Goal: Task Accomplishment & Management: Use online tool/utility

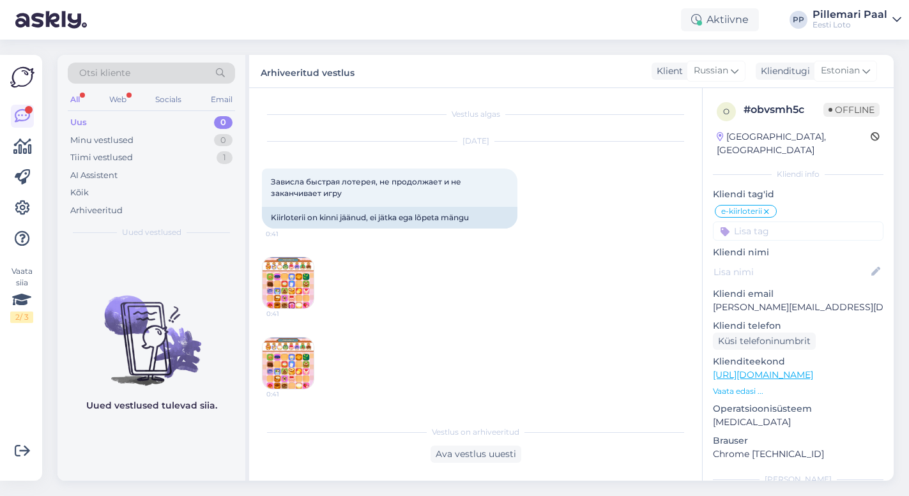
scroll to position [842, 0]
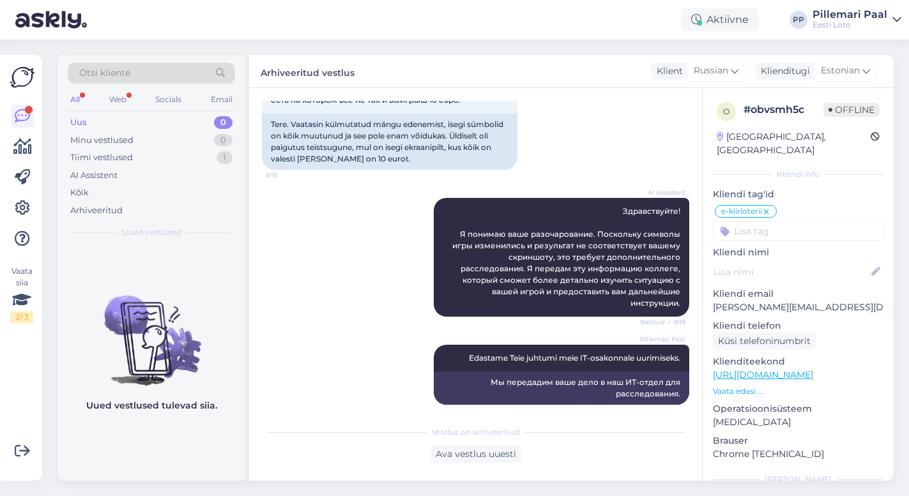
click at [108, 75] on span "Otsi kliente" at bounding box center [104, 72] width 51 height 13
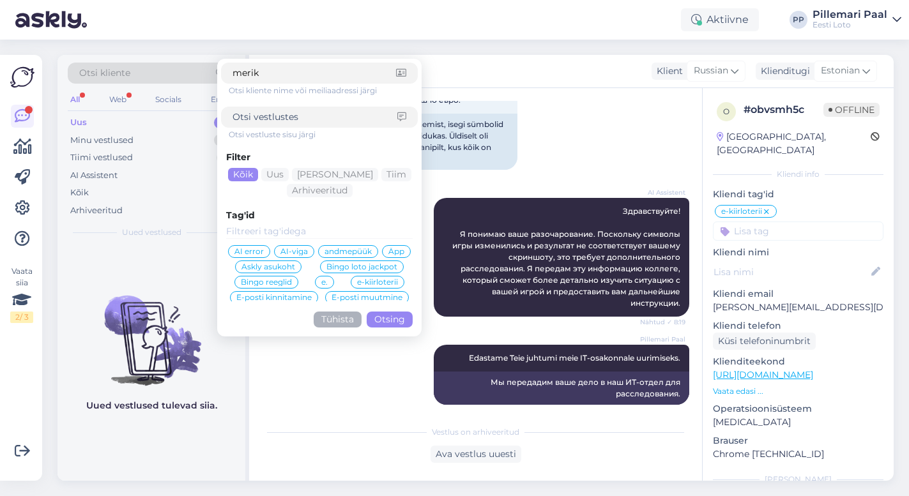
type input "merike"
click button "Otsing" at bounding box center [390, 320] width 46 height 16
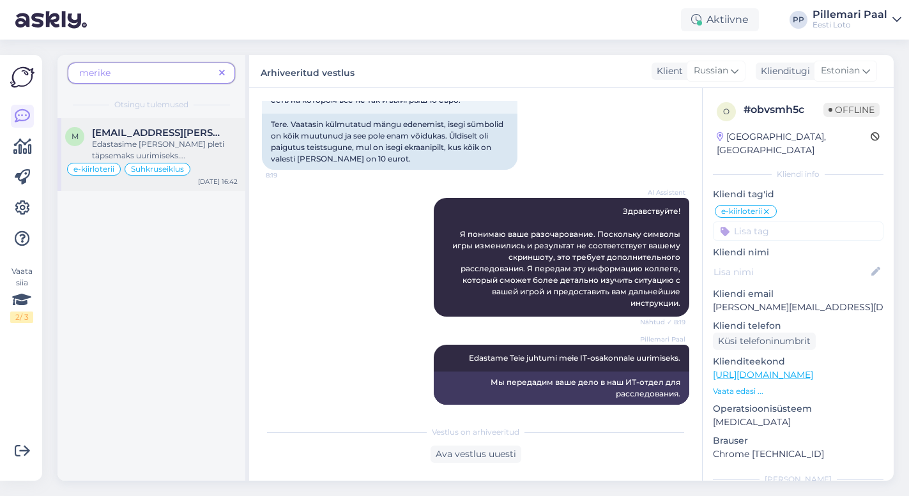
click at [118, 139] on div "Edastasime [PERSON_NAME] pleti täpsemaks uurimiseks. [PERSON_NAME] vastuse, sii…" at bounding box center [165, 150] width 146 height 23
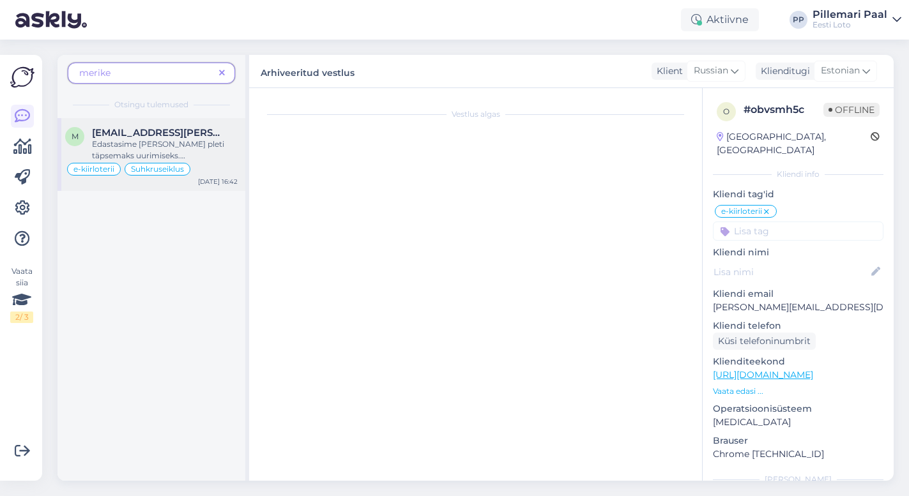
scroll to position [2798, 0]
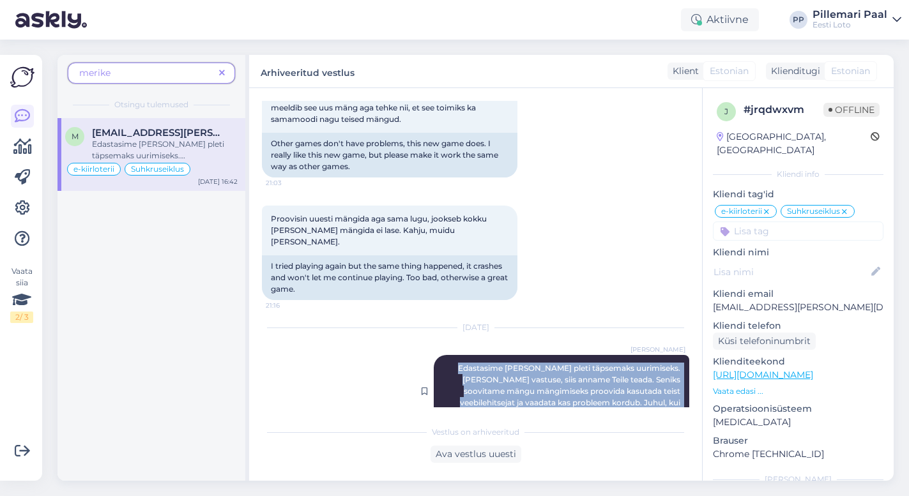
drag, startPoint x: 464, startPoint y: 333, endPoint x: 678, endPoint y: 382, distance: 220.1
click at [678, 382] on span "Edastasime [PERSON_NAME] pleti täpsemaks uurimiseks. [PERSON_NAME] vastuse, sii…" at bounding box center [570, 391] width 224 height 56
copy span "Edastasime [PERSON_NAME] pleti täpsemaks uurimiseks. [PERSON_NAME] vastuse, sii…"
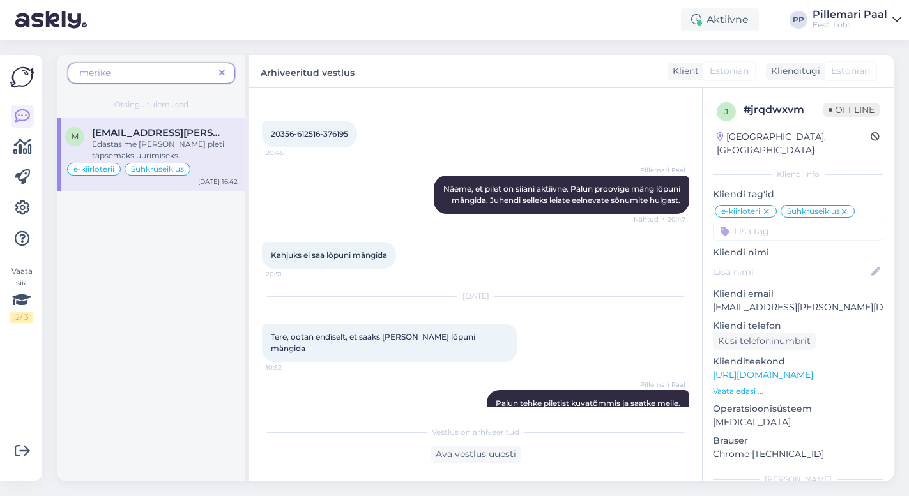
scroll to position [1570, 0]
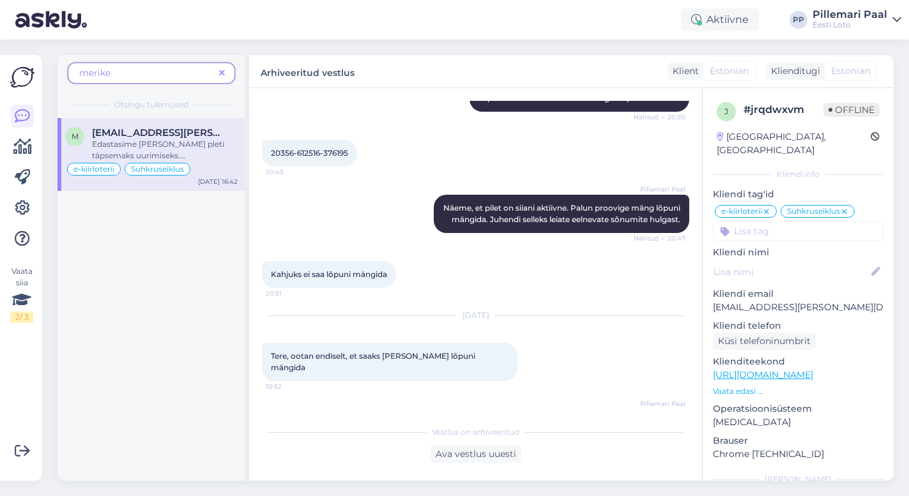
click at [223, 73] on icon at bounding box center [222, 73] width 6 height 9
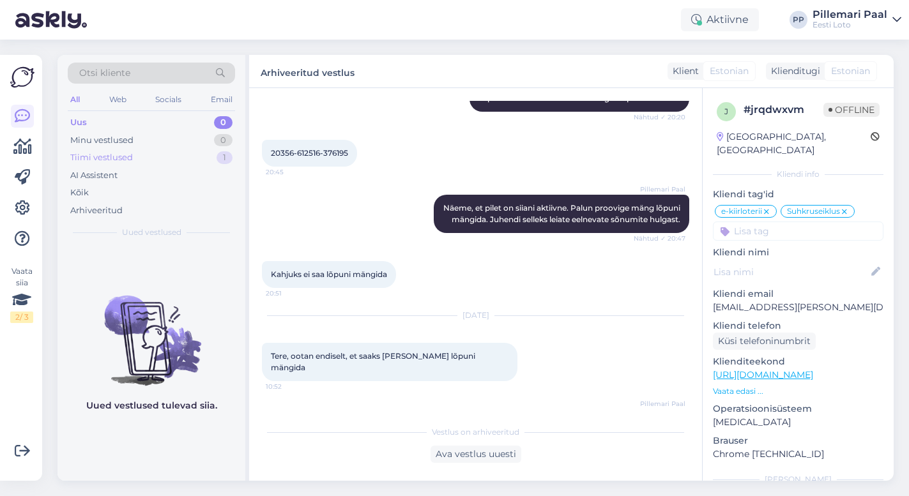
click at [121, 160] on div "Tiimi vestlused" at bounding box center [101, 157] width 63 height 13
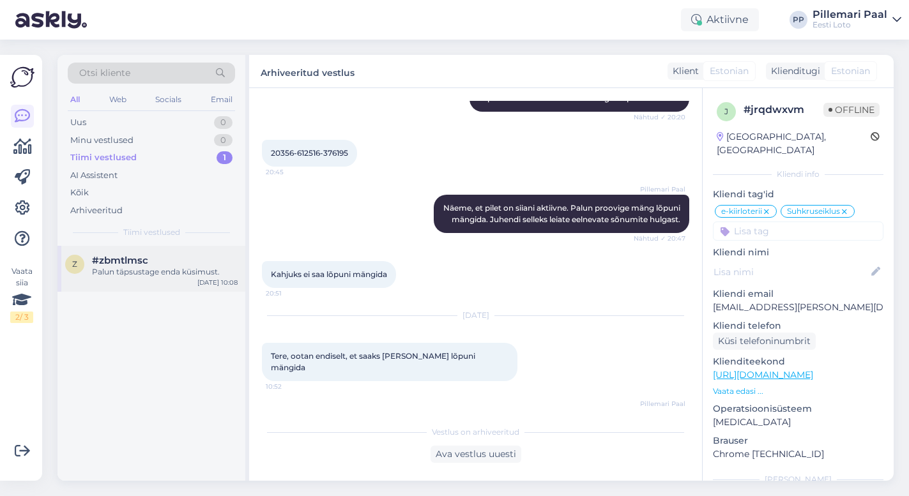
click at [186, 278] on div "z #zbmtlmsc Palun täpsustage enda küsimust. [DATE] 10:08" at bounding box center [151, 269] width 188 height 46
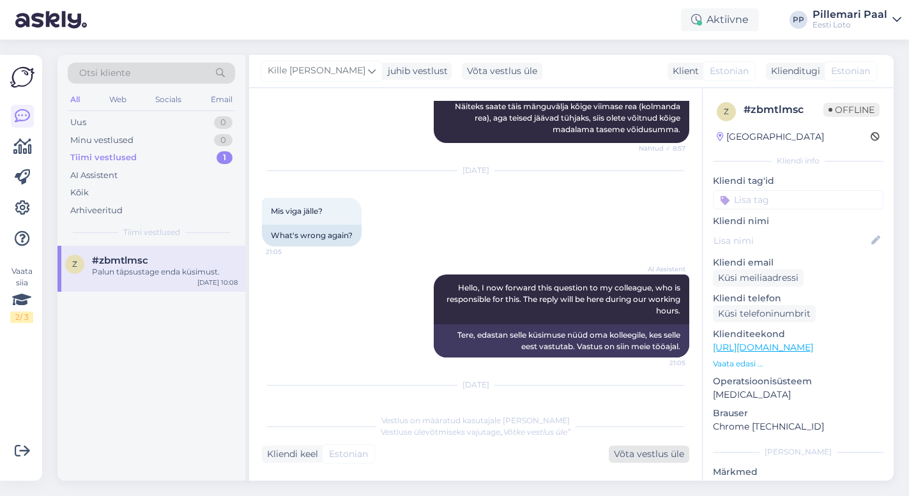
click at [659, 451] on div "Võta vestlus üle" at bounding box center [649, 454] width 80 height 17
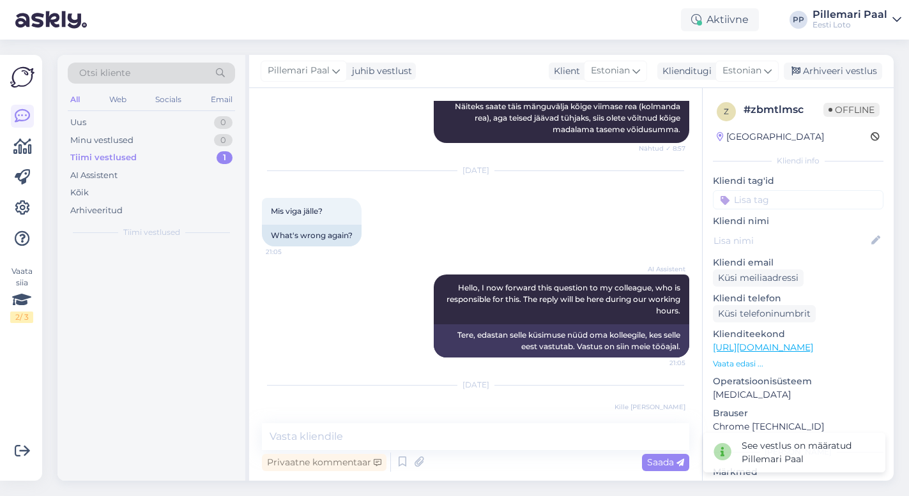
scroll to position [1277, 0]
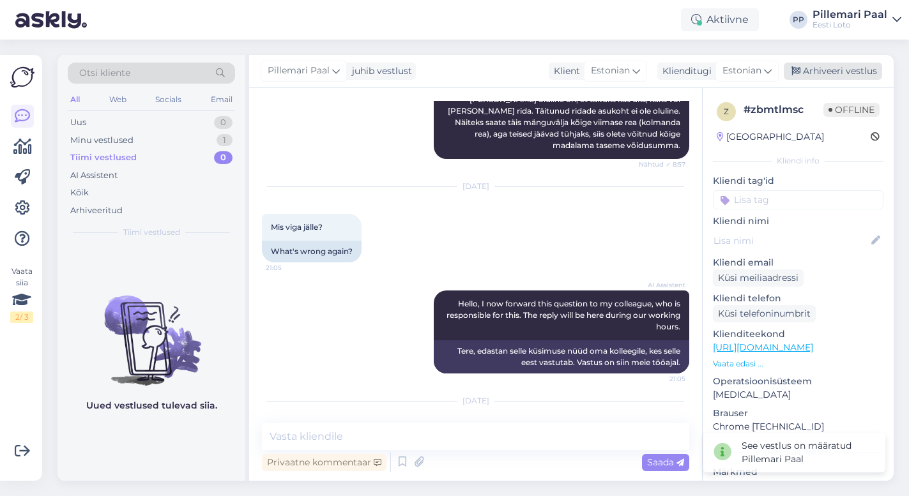
click at [809, 77] on div "Arhiveeri vestlus" at bounding box center [833, 71] width 98 height 17
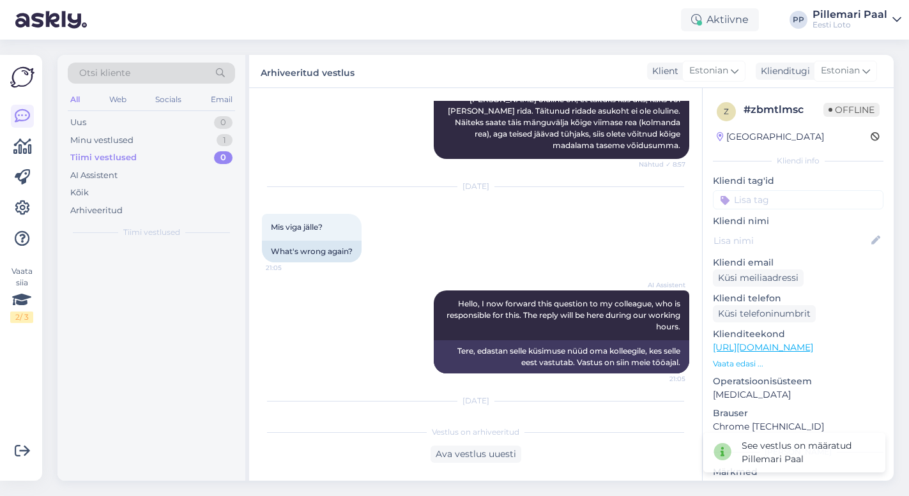
scroll to position [1281, 0]
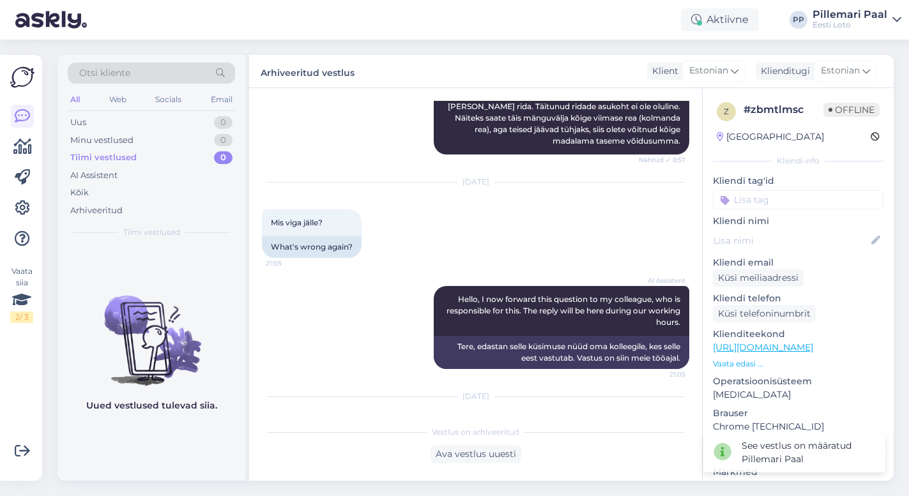
click at [111, 112] on div "Otsi kliente All Web Socials Email Uus 0 Minu vestlused 0 Tiimi vestlused 0 AI …" at bounding box center [151, 150] width 188 height 191
click at [105, 123] on div "Uus 0" at bounding box center [151, 123] width 167 height 18
